Goal: Book appointment/travel/reservation

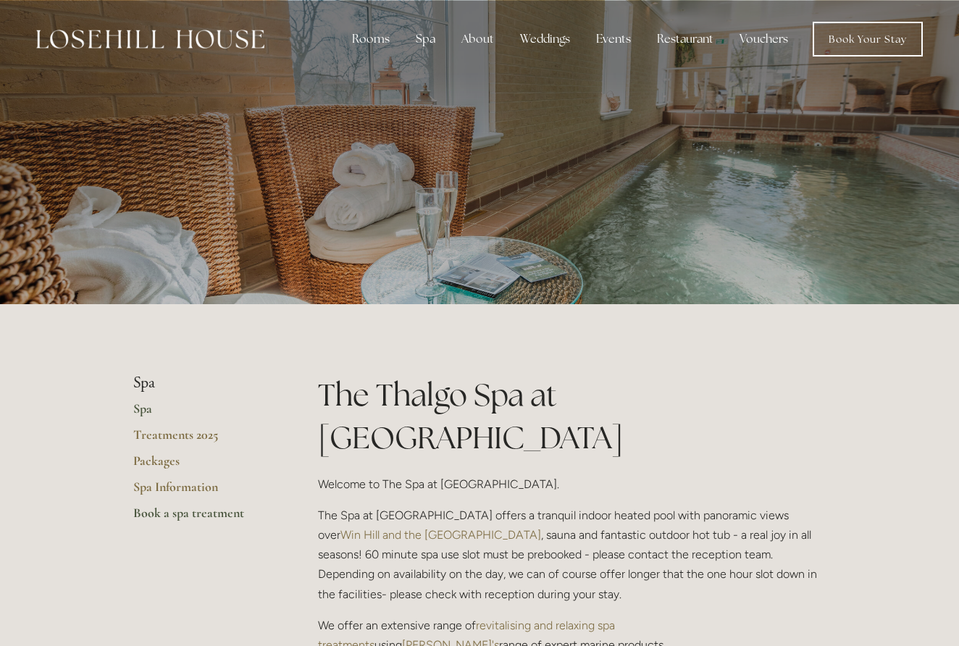
click at [158, 509] on link "Book a spa treatment" at bounding box center [202, 518] width 138 height 26
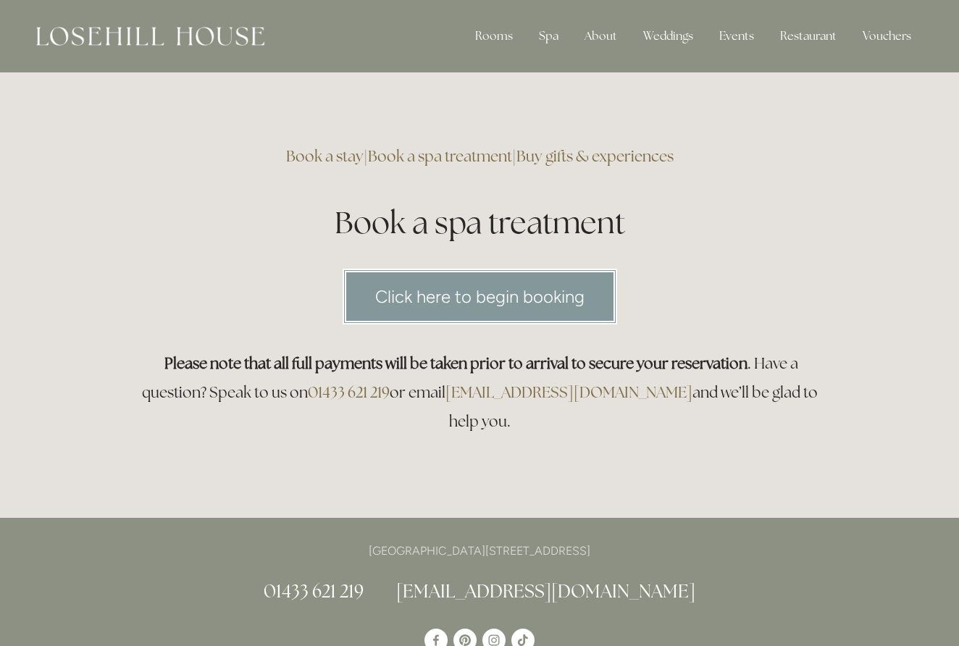
click at [467, 300] on link "Click here to begin booking" at bounding box center [480, 297] width 275 height 56
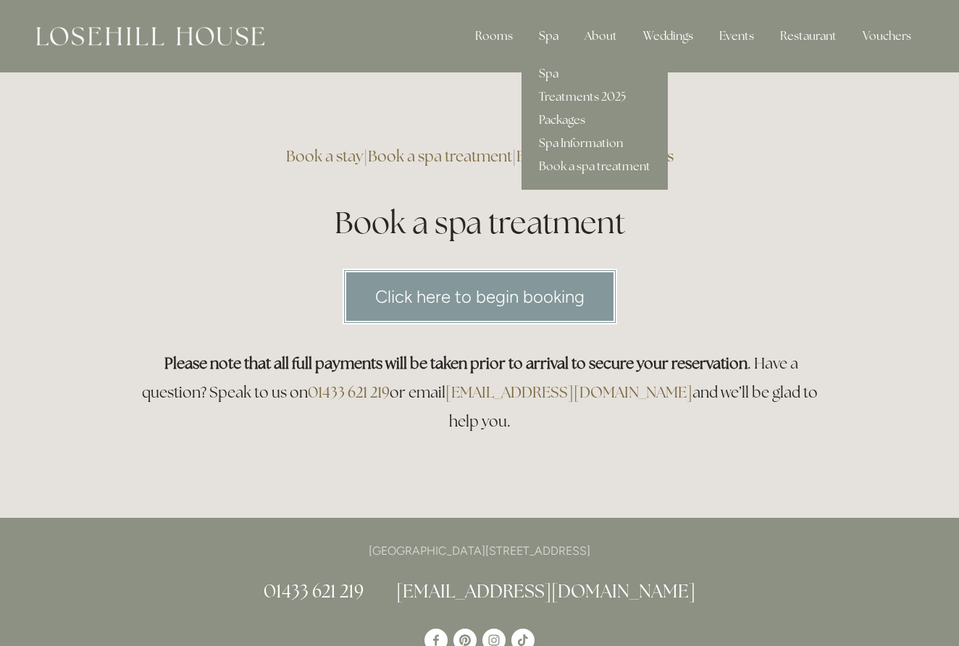
click at [550, 30] on div "Spa" at bounding box center [549, 36] width 43 height 29
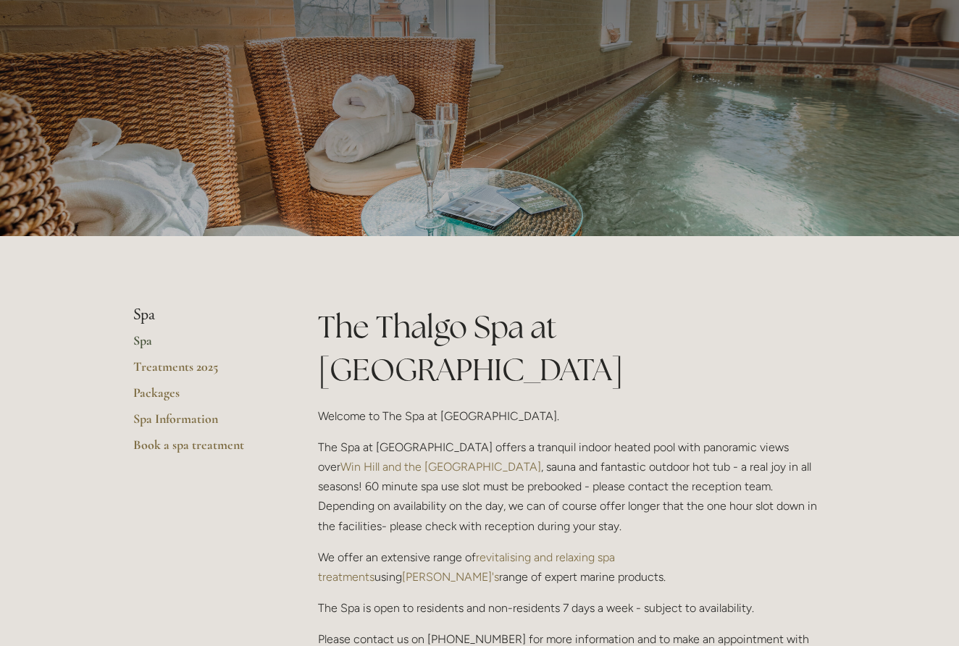
scroll to position [66, 0]
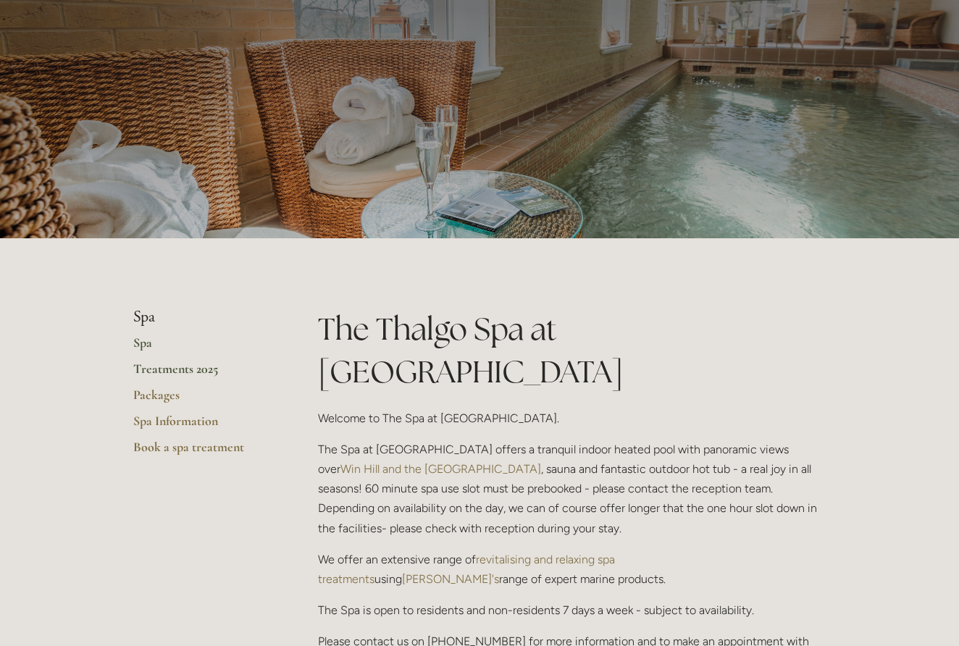
click at [197, 367] on link "Treatments 2025" at bounding box center [202, 374] width 138 height 26
